Goal: Find specific page/section: Find specific page/section

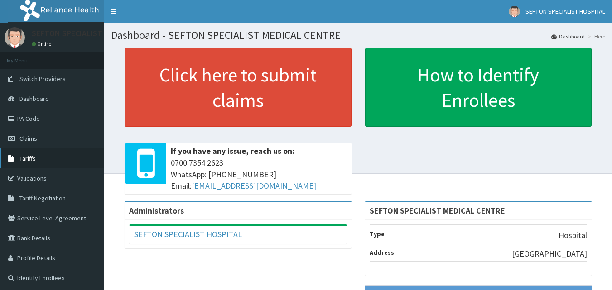
click at [41, 158] on link "Tariffs" at bounding box center [52, 159] width 104 height 20
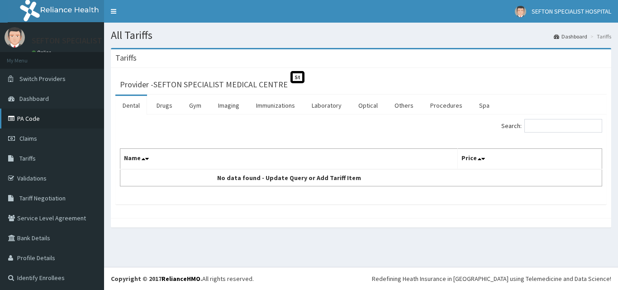
click at [19, 121] on link "PA Code" at bounding box center [52, 119] width 104 height 20
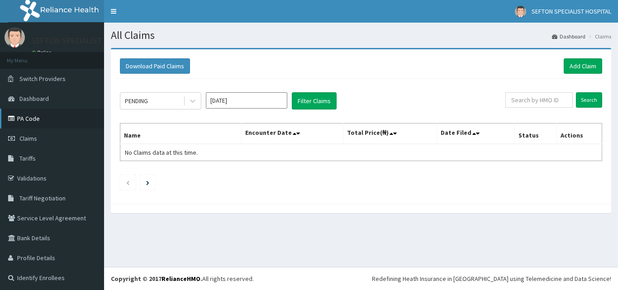
click at [25, 117] on link "PA Code" at bounding box center [52, 119] width 104 height 20
